Goal: Task Accomplishment & Management: Manage account settings

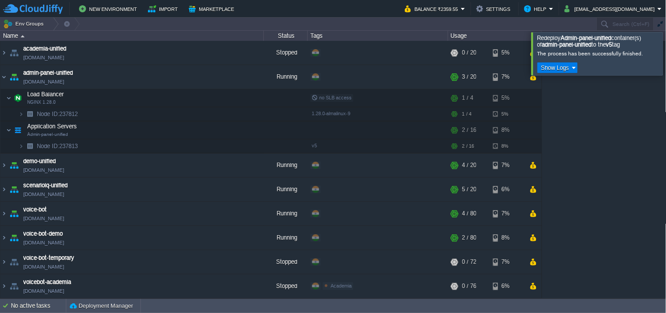
click at [616, 9] on button "info@applicationsquare.com" at bounding box center [611, 9] width 93 height 11
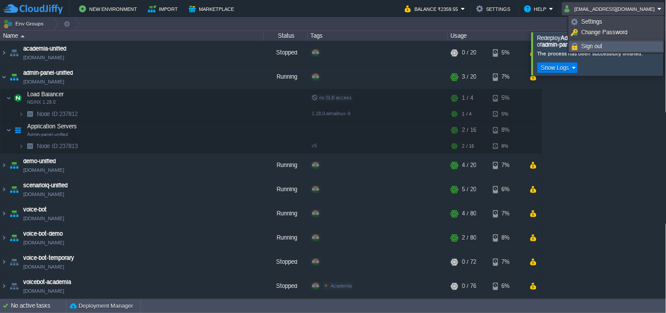
click at [611, 41] on li "Sign out" at bounding box center [616, 46] width 94 height 11
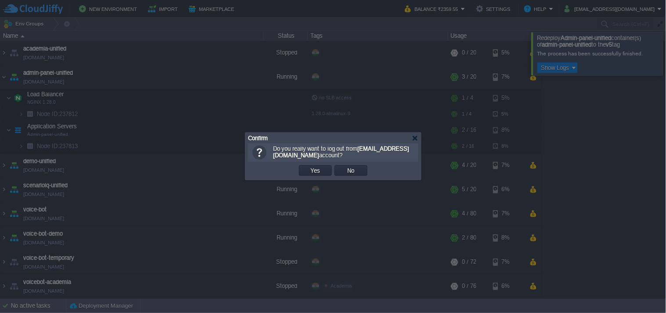
click at [318, 165] on td "Yes" at bounding box center [315, 170] width 33 height 11
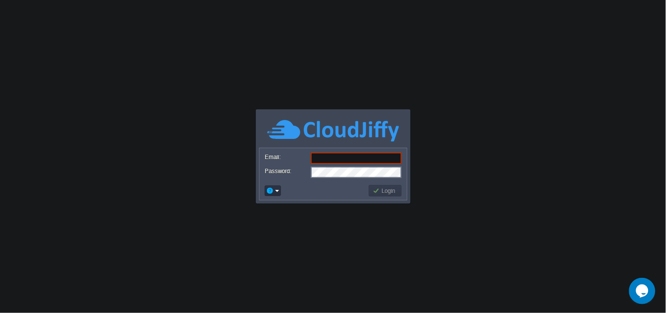
drag, startPoint x: 454, startPoint y: 291, endPoint x: 486, endPoint y: 291, distance: 32.0
click at [454, 291] on body "Application Platform v.8.10.2 Email: Password: Login" at bounding box center [333, 156] width 666 height 313
